Goal: Task Accomplishment & Management: Use online tool/utility

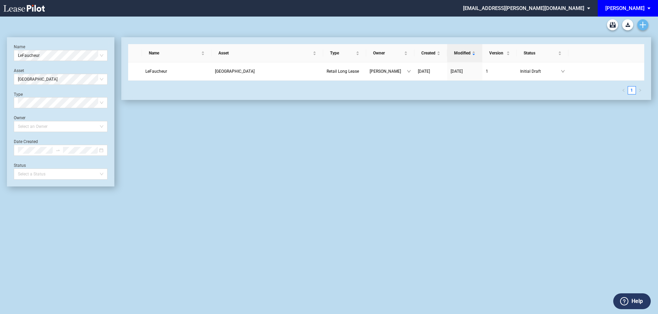
drag, startPoint x: 650, startPoint y: 30, endPoint x: 641, endPoint y: 26, distance: 9.9
click at [638, 27] on div "Long Form Retail Lease Blank Short Form Retail Lease Blank Retail Amendment Bla…" at bounding box center [329, 25] width 644 height 17
click at [641, 26] on icon "Create new document" at bounding box center [642, 25] width 6 height 6
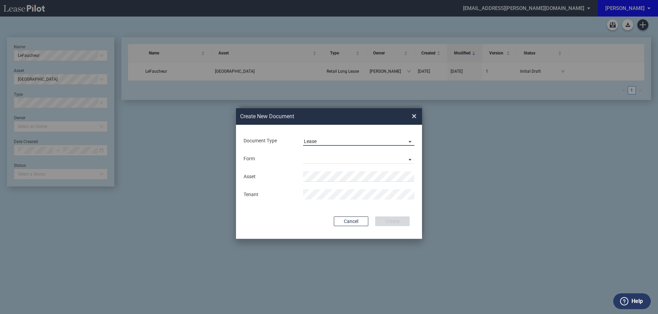
drag, startPoint x: 303, startPoint y: 137, endPoint x: 308, endPoint y: 144, distance: 8.2
click at [304, 138] on md-select-value "Lease" at bounding box center [358, 140] width 111 height 10
click at [318, 159] on div "Amendment" at bounding box center [319, 158] width 30 height 8
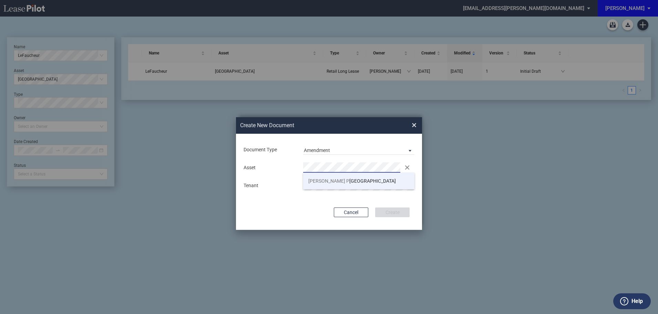
click at [322, 181] on span "Myers P" at bounding box center [328, 181] width 41 height 6
click at [388, 210] on button "Create" at bounding box center [392, 212] width 34 height 10
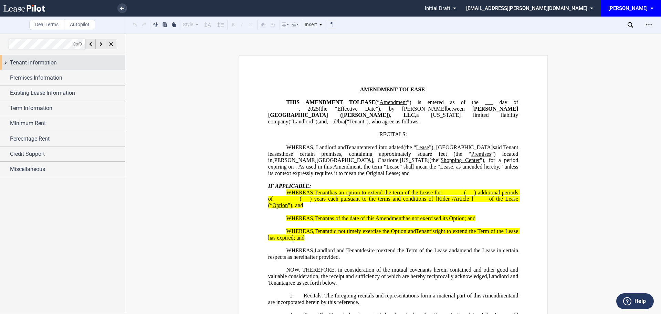
click at [46, 64] on span "Tenant Information" at bounding box center [33, 63] width 47 height 8
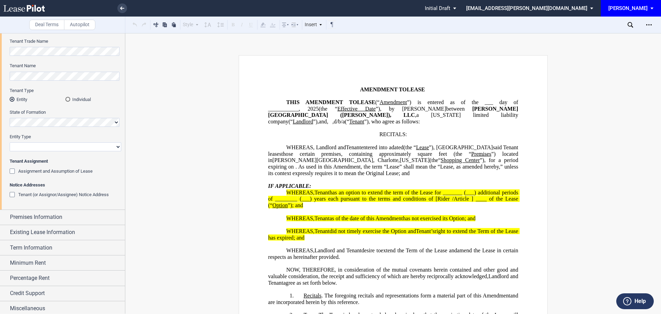
scroll to position [37, 0]
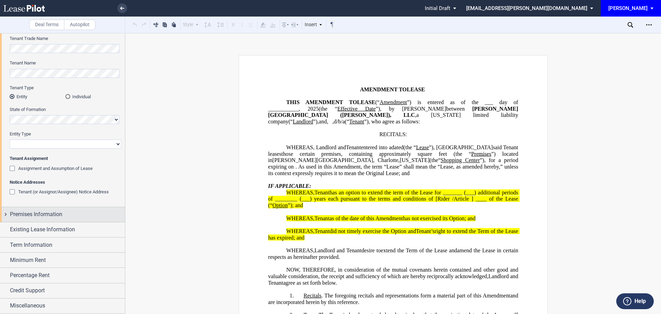
click at [46, 214] on span "Premises Information" at bounding box center [36, 214] width 52 height 8
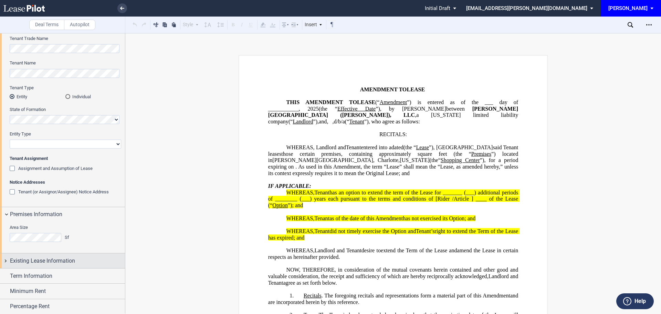
scroll to position [68, 0]
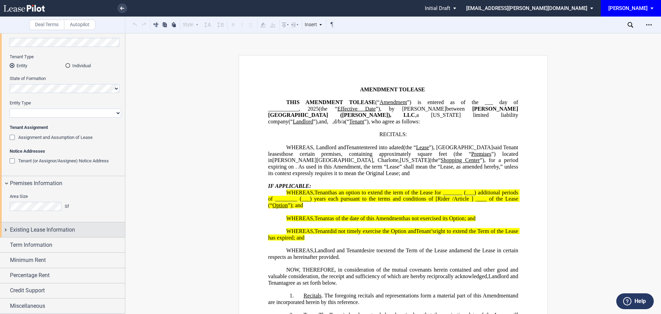
click at [35, 229] on span "Existing Lease Information" at bounding box center [42, 229] width 65 height 8
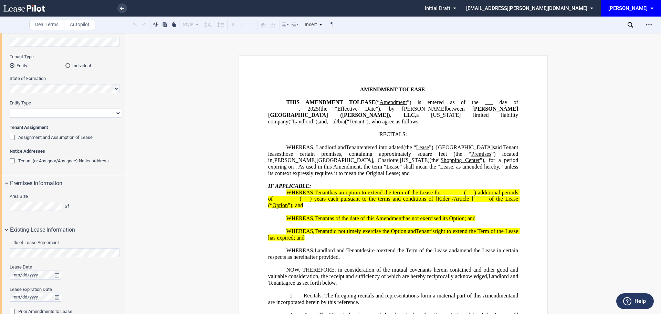
scroll to position [171, 0]
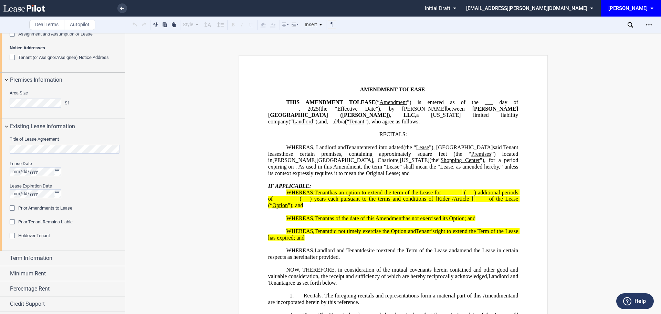
click at [12, 208] on div "Prior Amendments to Lease" at bounding box center [13, 208] width 7 height 7
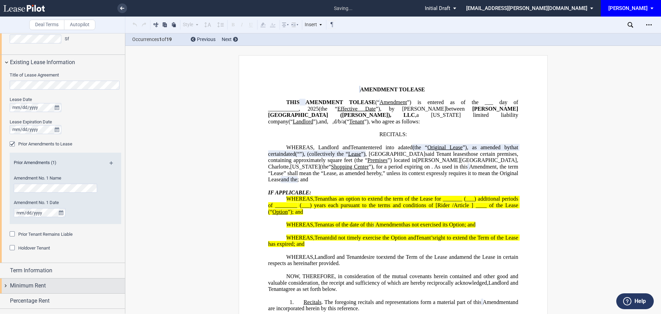
scroll to position [261, 0]
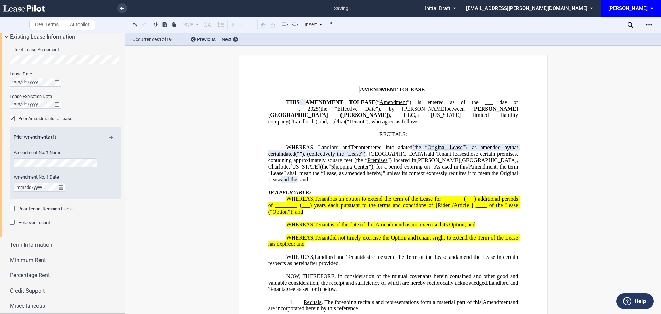
drag, startPoint x: 10, startPoint y: 210, endPoint x: 10, endPoint y: 232, distance: 21.7
click at [10, 211] on div "Prior Tenant Remains Liable" at bounding box center [13, 209] width 7 height 7
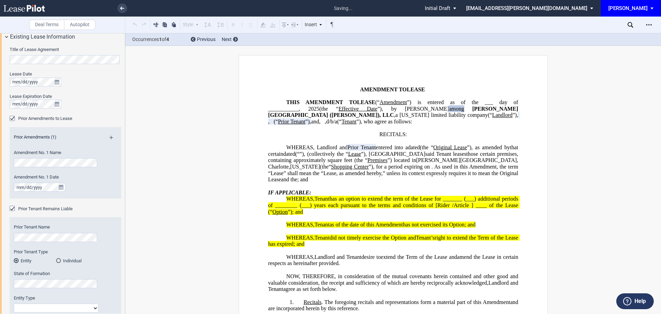
drag, startPoint x: 12, startPoint y: 232, endPoint x: 19, endPoint y: 242, distance: 11.6
click at [19, 242] on div "Prior Tenant Name" at bounding box center [56, 236] width 93 height 24
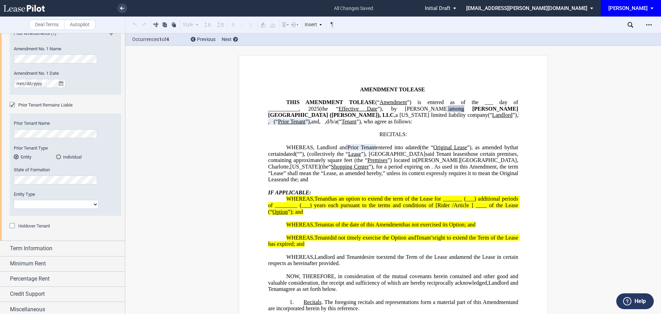
scroll to position [368, 0]
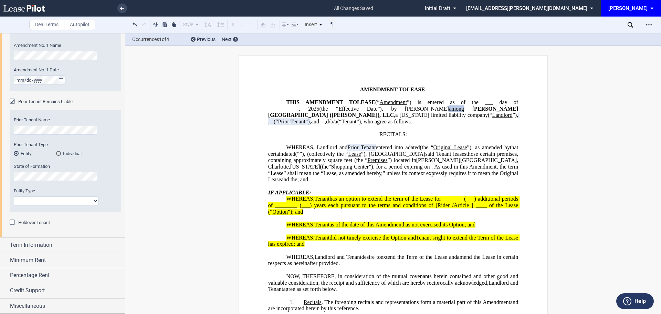
click at [12, 223] on div "Holdover Tenant" at bounding box center [13, 222] width 7 height 7
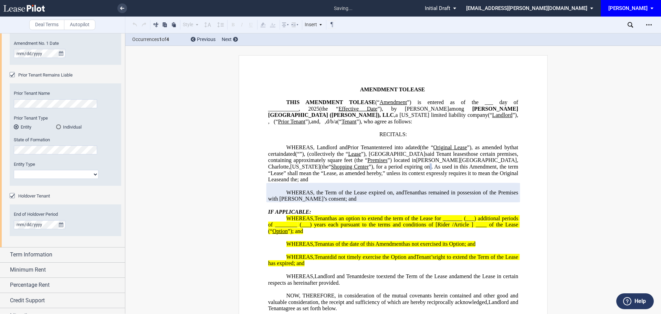
scroll to position [404, 0]
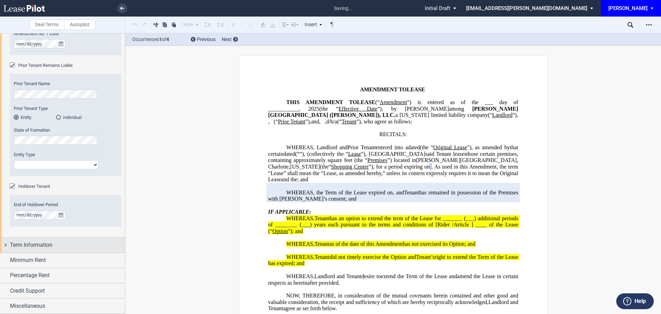
click at [23, 246] on span "Term Information" at bounding box center [31, 245] width 42 height 8
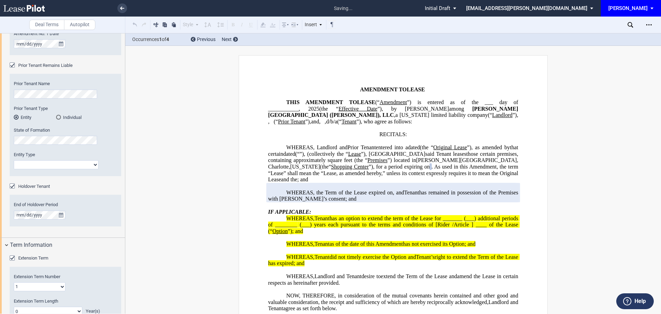
scroll to position [507, 0]
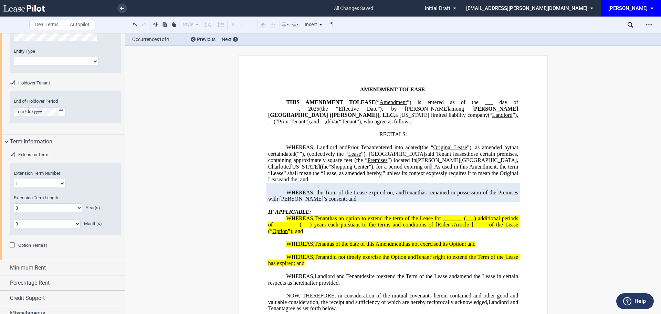
click at [14, 244] on div "Option Term(s)" at bounding box center [13, 245] width 7 height 7
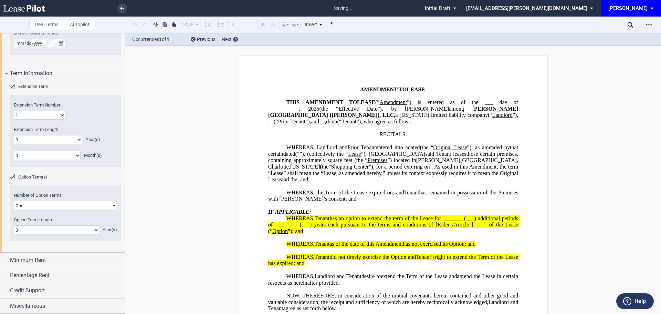
scroll to position [198, 0]
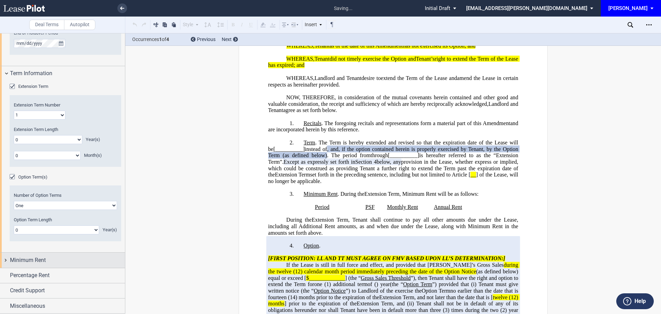
click at [27, 260] on span "Minimum Rent" at bounding box center [28, 260] width 36 height 8
click at [32, 259] on span "Minimum Rent" at bounding box center [28, 260] width 36 height 8
click at [28, 260] on span "Minimum Rent" at bounding box center [28, 260] width 36 height 8
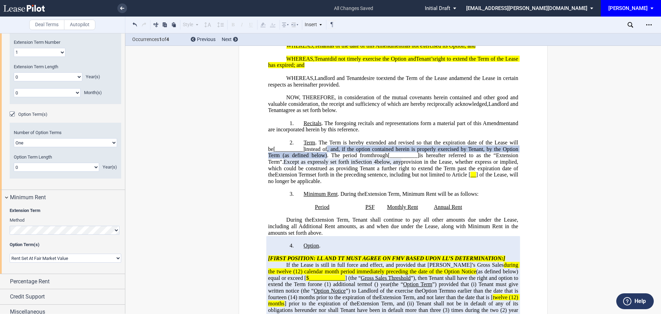
scroll to position [644, 0]
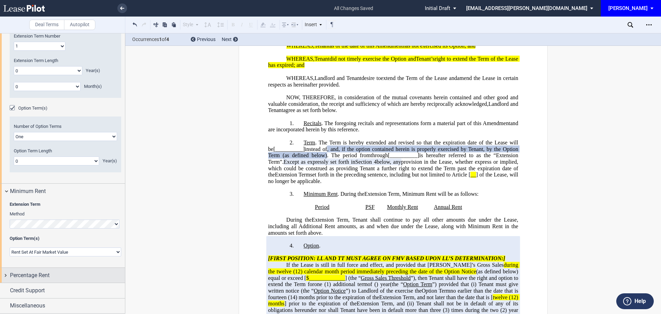
click at [32, 275] on span "Percentage Rent" at bounding box center [30, 275] width 40 height 8
click at [14, 287] on div "Tenant Pays Percentage Rent" at bounding box center [13, 288] width 7 height 7
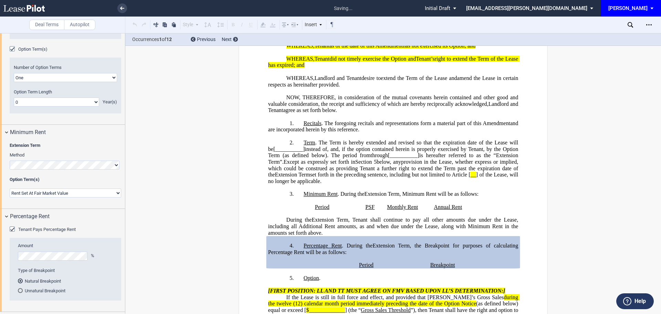
scroll to position [732, 0]
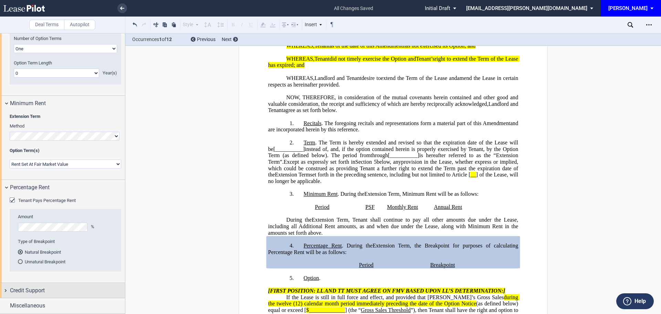
click at [16, 288] on span "Credit Support" at bounding box center [27, 290] width 35 height 8
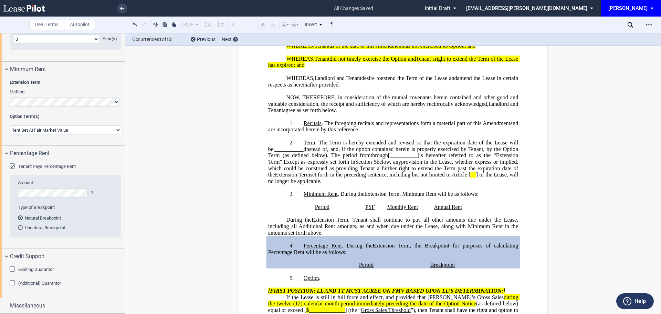
click at [12, 266] on div "Existing Guarantor" at bounding box center [13, 269] width 7 height 7
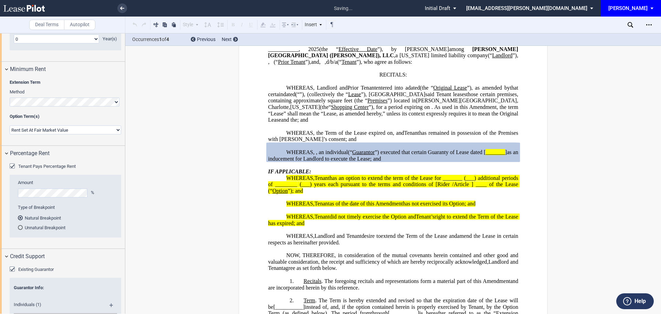
scroll to position [869, 0]
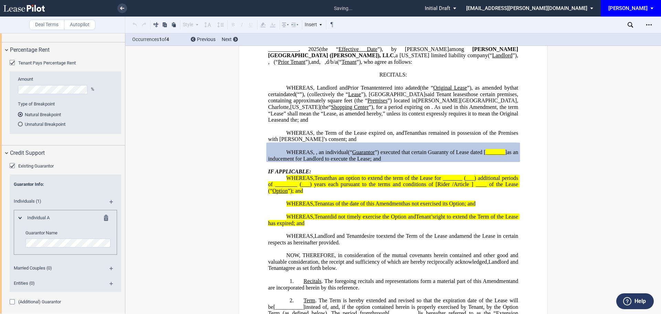
click at [12, 301] on div "(Additional) Guarantor" at bounding box center [13, 302] width 7 height 7
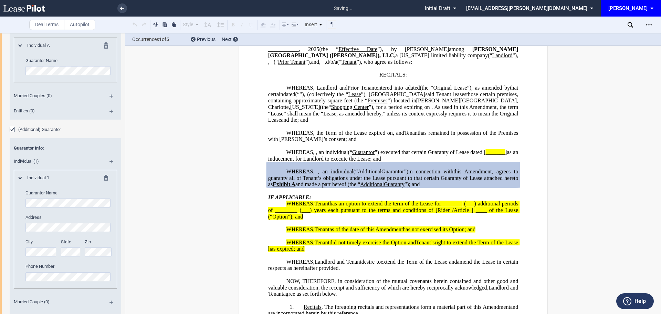
scroll to position [1105, 0]
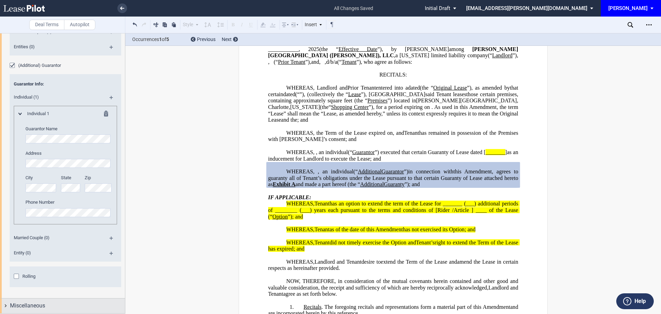
click at [22, 305] on span "Miscellaneous" at bounding box center [27, 305] width 35 height 8
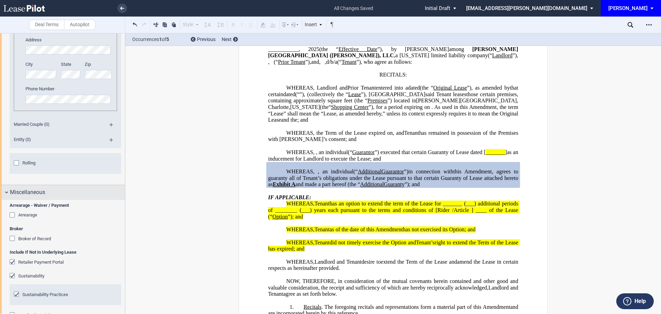
scroll to position [1243, 0]
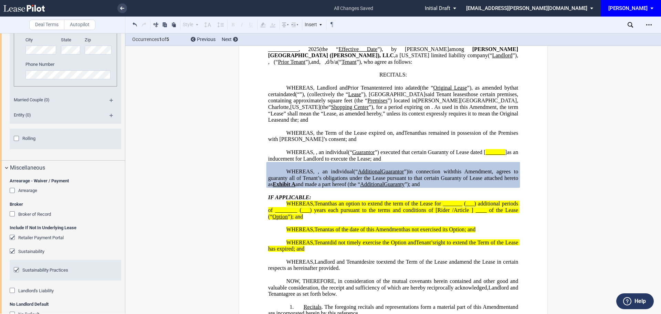
click at [12, 190] on div "Arrearage" at bounding box center [13, 191] width 7 height 7
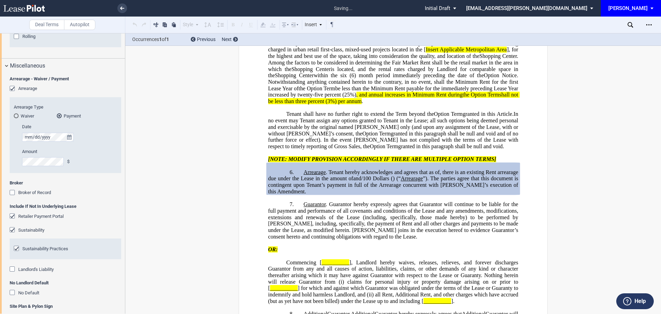
scroll to position [1346, 0]
click at [12, 268] on div "Landlord's Liability" at bounding box center [13, 268] width 7 height 7
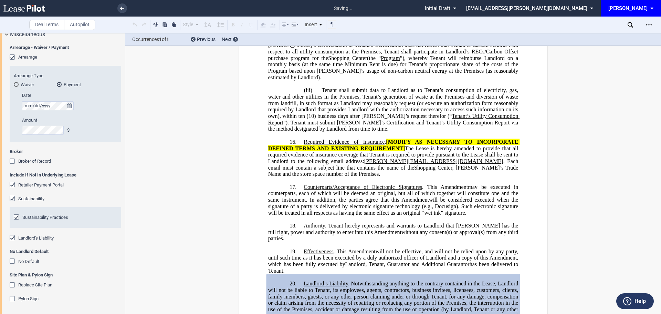
scroll to position [1377, 0]
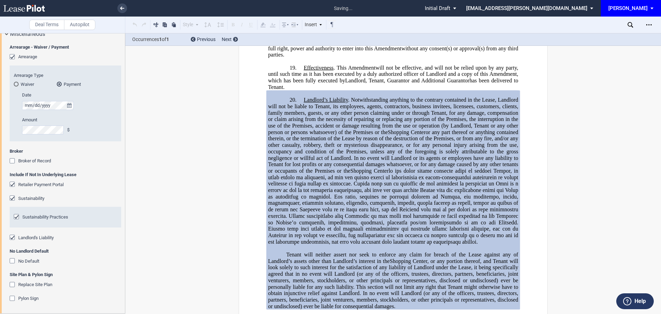
click at [13, 262] on div "No Default" at bounding box center [13, 261] width 7 height 7
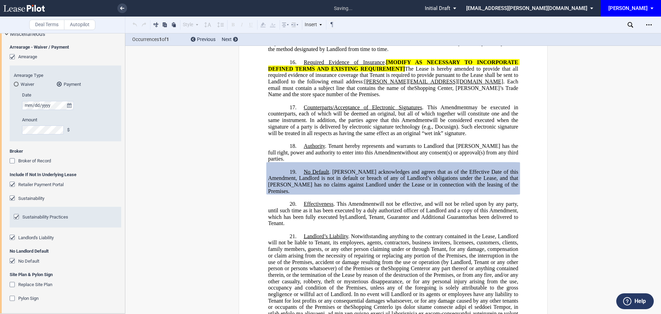
scroll to position [2193, 0]
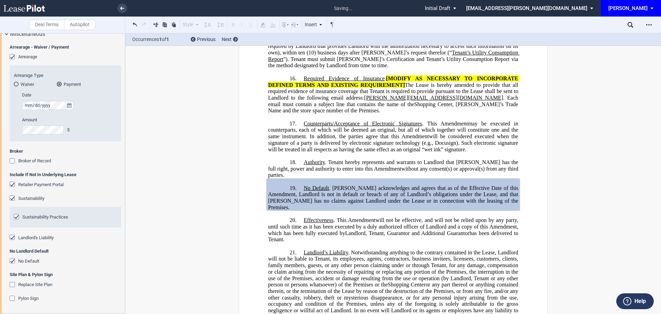
click at [12, 284] on div "Replace Site Plan" at bounding box center [13, 285] width 7 height 7
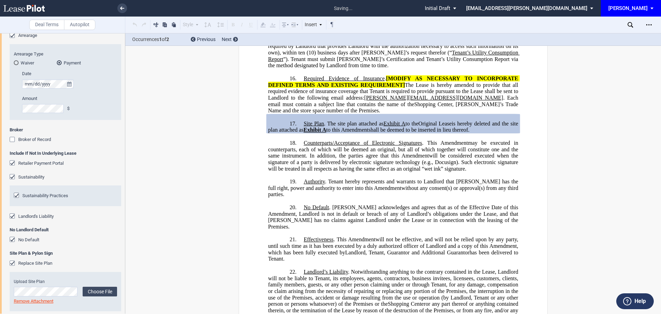
scroll to position [1421, 0]
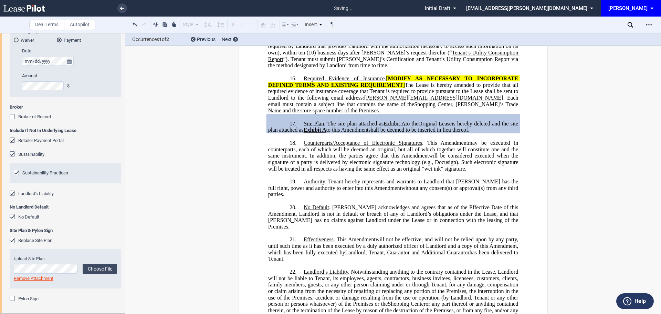
click at [11, 299] on div "Pylon Sign" at bounding box center [13, 298] width 7 height 7
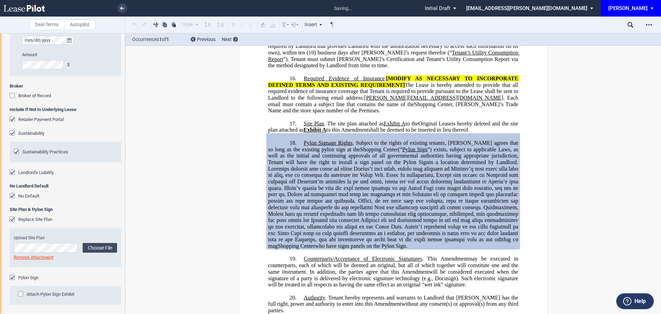
scroll to position [1444, 0]
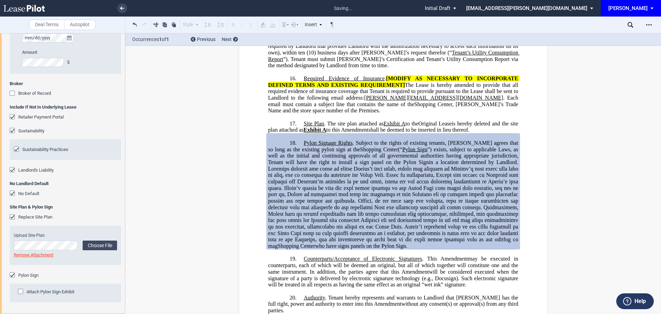
click at [89, 279] on div "Pylon Sign Attach Pylon Sign Exhibit" at bounding box center [66, 290] width 112 height 37
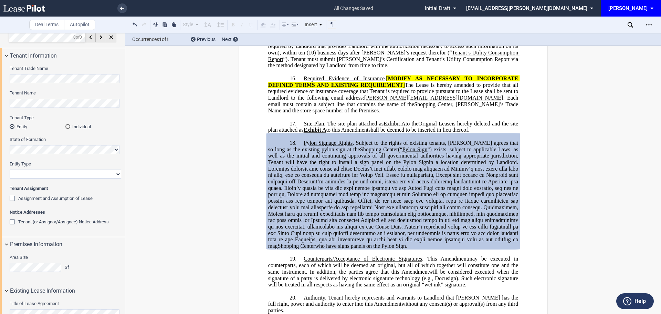
scroll to position [0, 0]
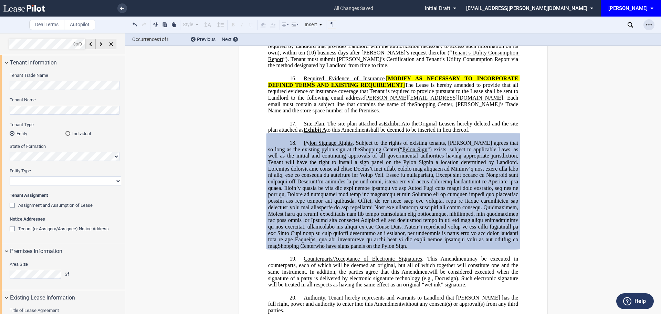
click at [648, 25] on icon "Open Lease options menu" at bounding box center [649, 25] width 6 height 6
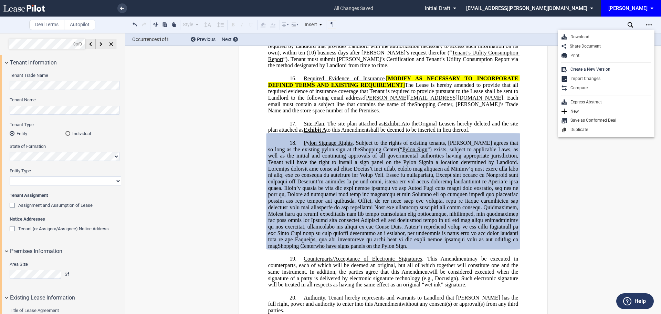
click at [578, 32] on div "Download Share Document Print Create a New Version Import Changes Compare Expre…" at bounding box center [606, 83] width 96 height 107
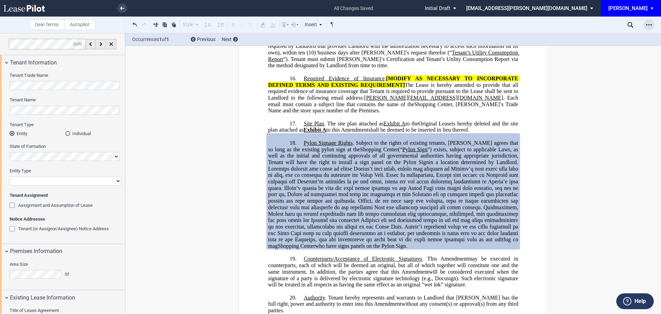
click at [649, 24] on icon "Open Lease options menu" at bounding box center [649, 25] width 6 height 6
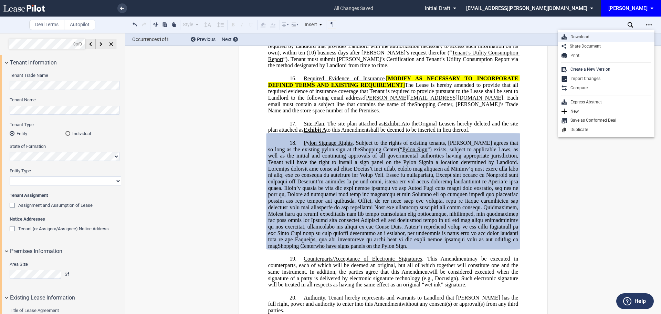
click at [586, 36] on div "Download" at bounding box center [609, 37] width 84 height 6
